Goal: Transaction & Acquisition: Subscribe to service/newsletter

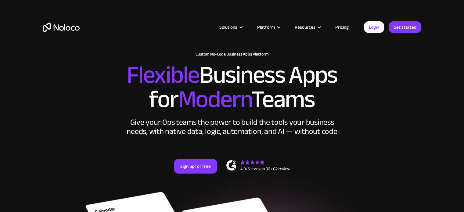
click at [341, 26] on link "Pricing" at bounding box center [341, 27] width 29 height 8
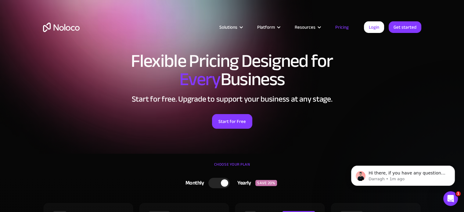
click at [345, 28] on link "Pricing" at bounding box center [341, 27] width 29 height 8
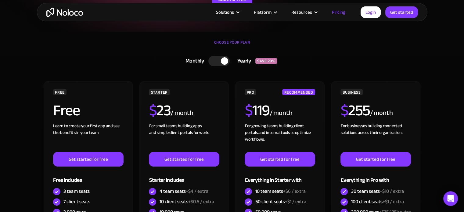
scroll to position [61, 0]
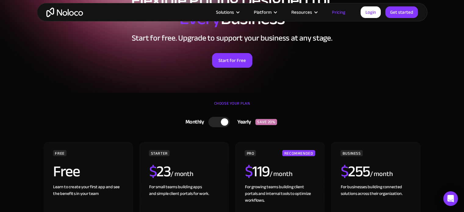
click at [218, 120] on div at bounding box center [218, 122] width 21 height 10
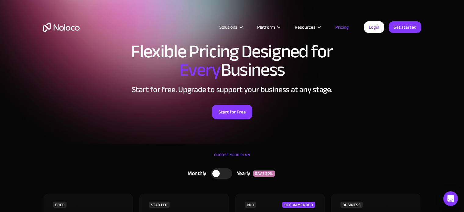
scroll to position [0, 0]
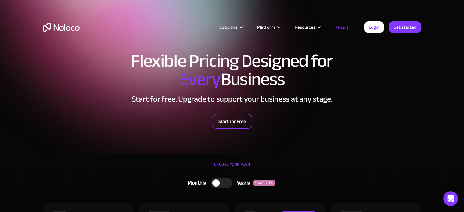
click at [241, 123] on link "Start for Free" at bounding box center [232, 121] width 40 height 15
